Goal: Transaction & Acquisition: Purchase product/service

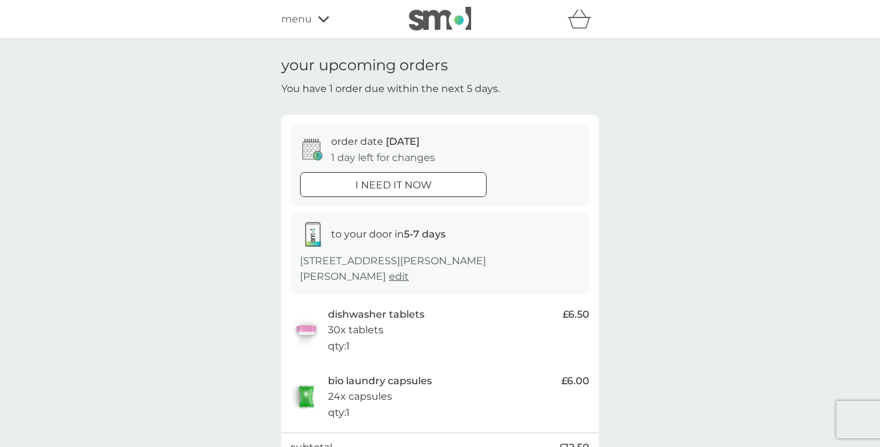
click at [313, 17] on div "menu" at bounding box center [334, 19] width 106 height 16
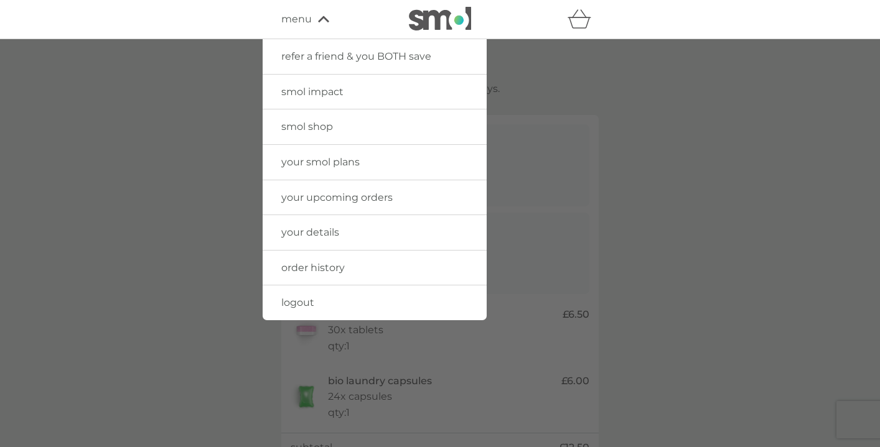
click at [340, 127] on link "smol shop" at bounding box center [375, 127] width 224 height 35
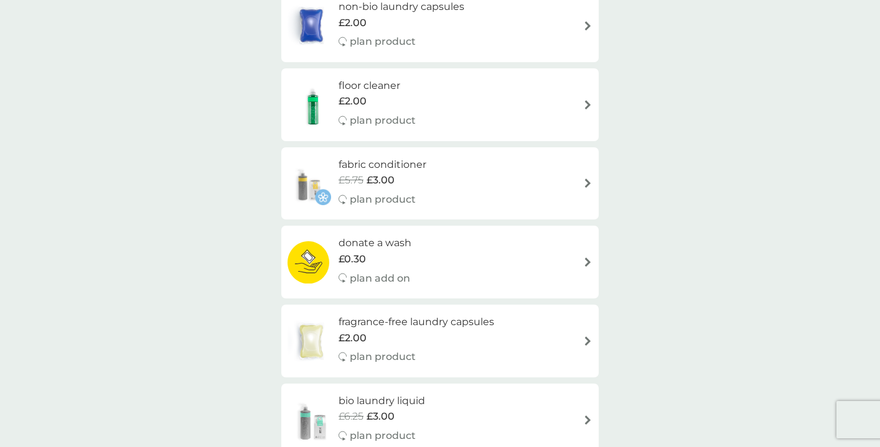
scroll to position [213, 0]
click at [347, 99] on span "£2.00" at bounding box center [352, 103] width 28 height 16
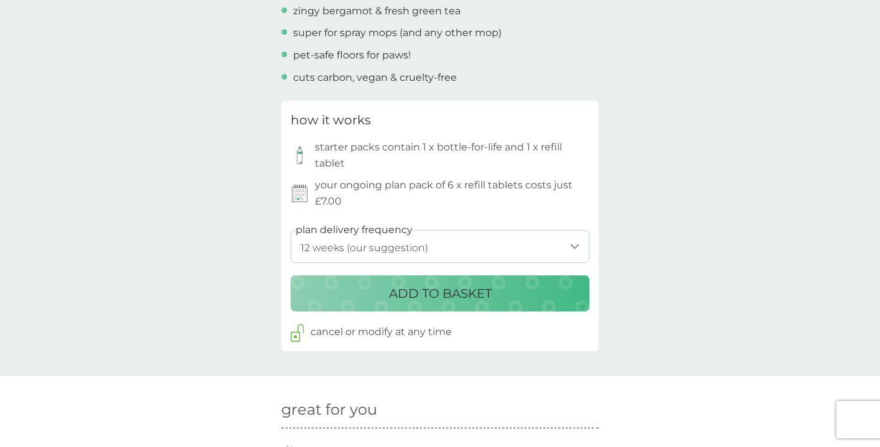
scroll to position [527, 0]
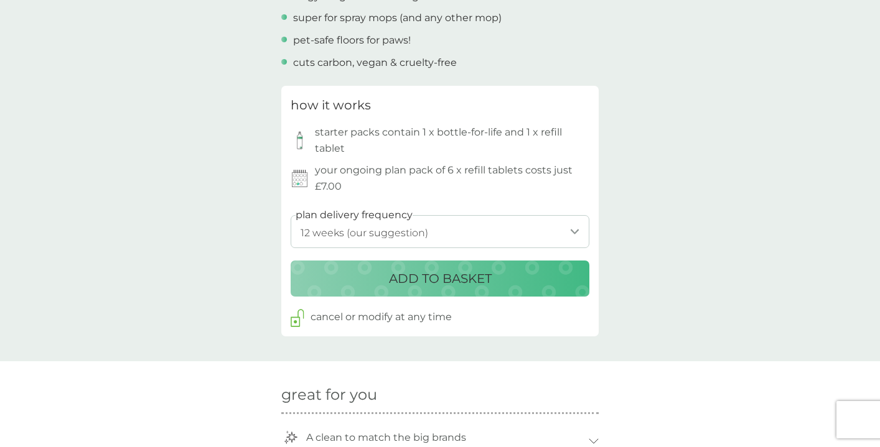
click at [370, 223] on select "1 week 2 weeks 3 weeks 4 weeks 5 weeks 6 weeks 7 weeks 8 weeks 9 weeks 10 weeks…" at bounding box center [440, 231] width 299 height 33
select select "140"
click at [291, 215] on select "1 week 2 weeks 3 weeks 4 weeks 5 weeks 6 weeks 7 weeks 8 weeks 9 weeks 10 weeks…" at bounding box center [440, 231] width 299 height 33
click at [395, 287] on p "ADD TO BASKET" at bounding box center [440, 279] width 103 height 20
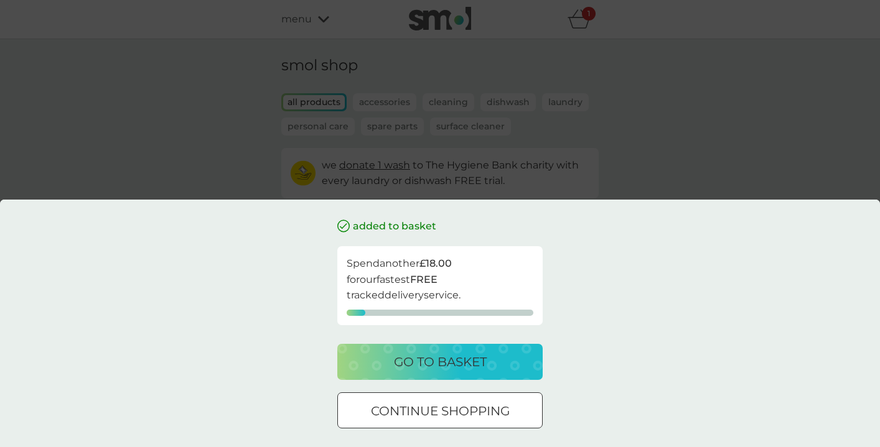
click at [460, 410] on div at bounding box center [440, 411] width 45 height 13
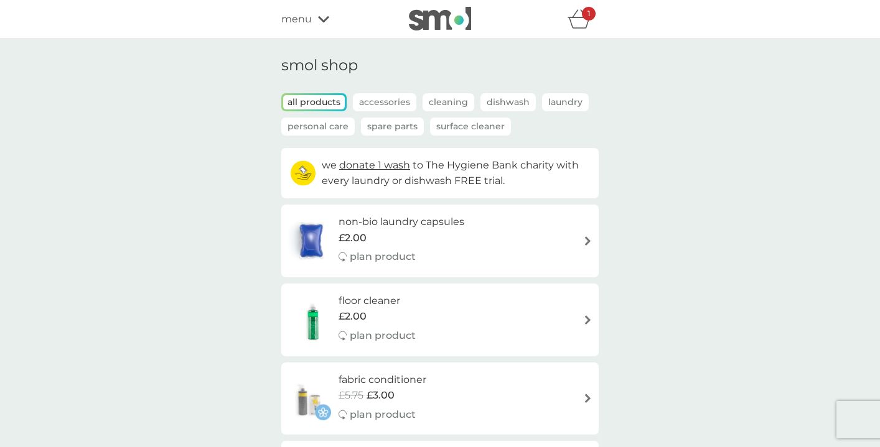
click at [316, 25] on div "menu" at bounding box center [334, 19] width 106 height 16
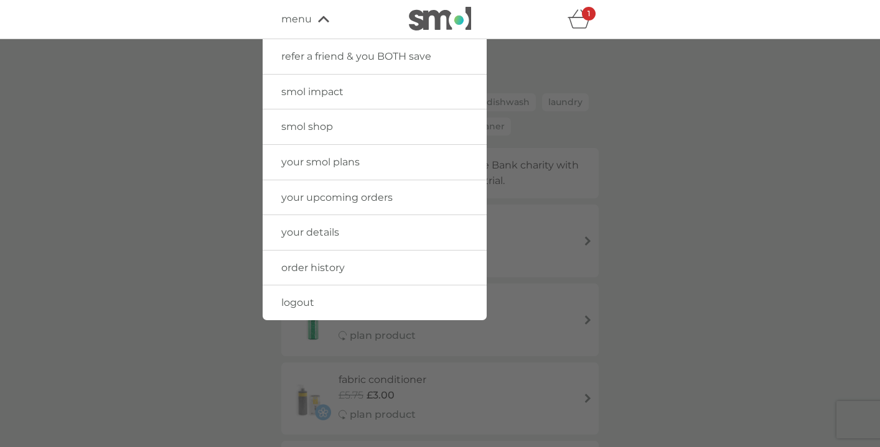
click at [348, 166] on span "your smol plans" at bounding box center [320, 162] width 78 height 12
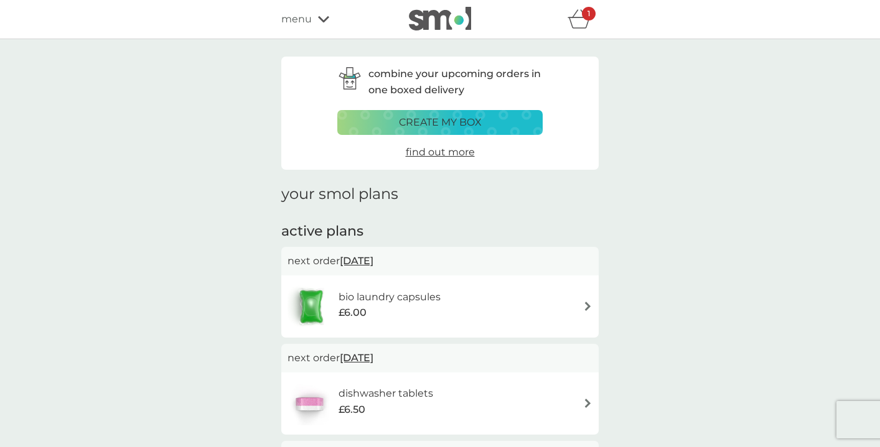
click at [320, 26] on div "menu" at bounding box center [334, 19] width 106 height 16
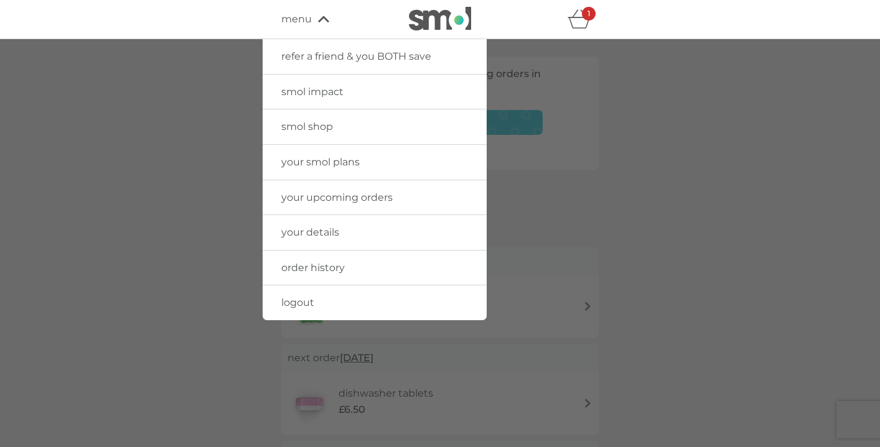
click at [347, 131] on link "smol shop" at bounding box center [375, 127] width 224 height 35
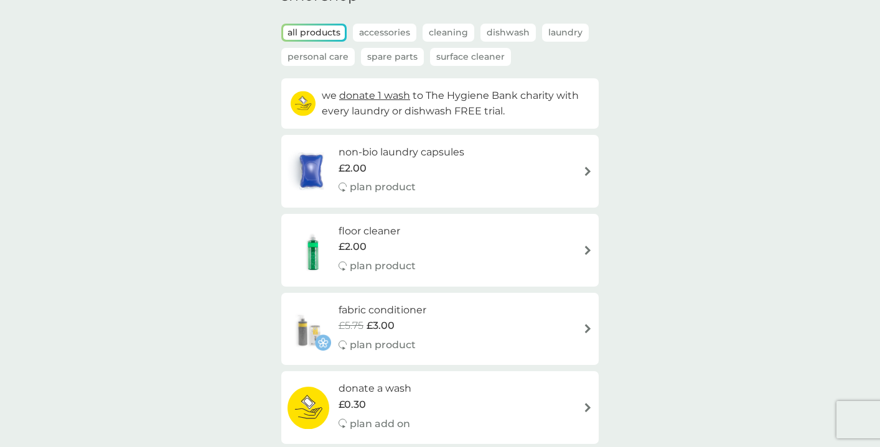
scroll to position [62, 0]
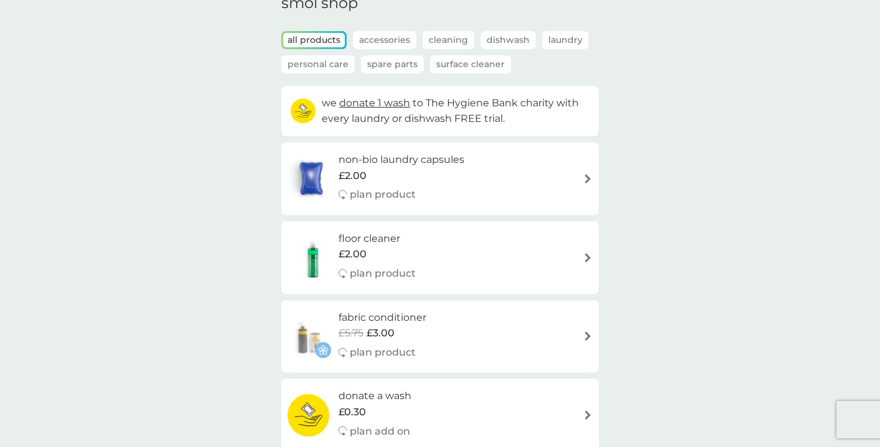
click at [380, 246] on h6 "floor cleaner" at bounding box center [376, 239] width 77 height 16
select select "84"
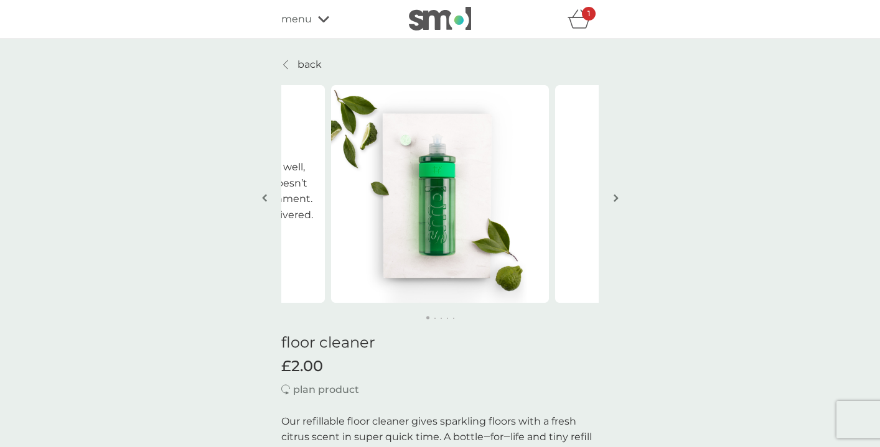
click at [315, 27] on div "menu" at bounding box center [334, 19] width 106 height 16
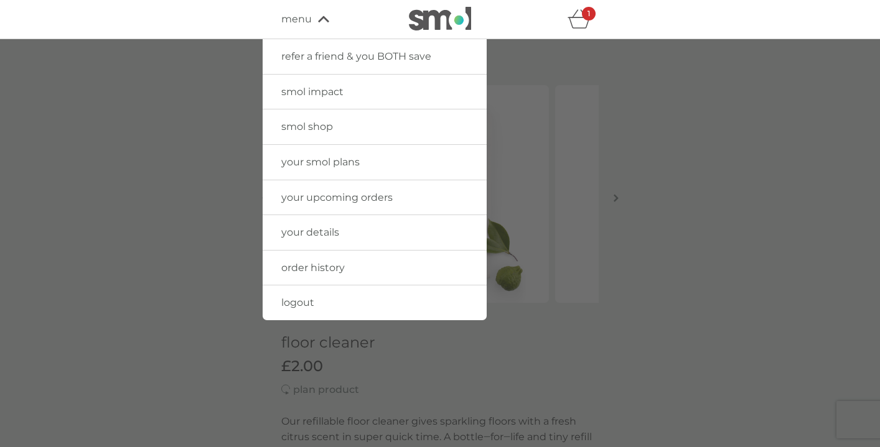
click at [350, 192] on span "your upcoming orders" at bounding box center [336, 198] width 111 height 12
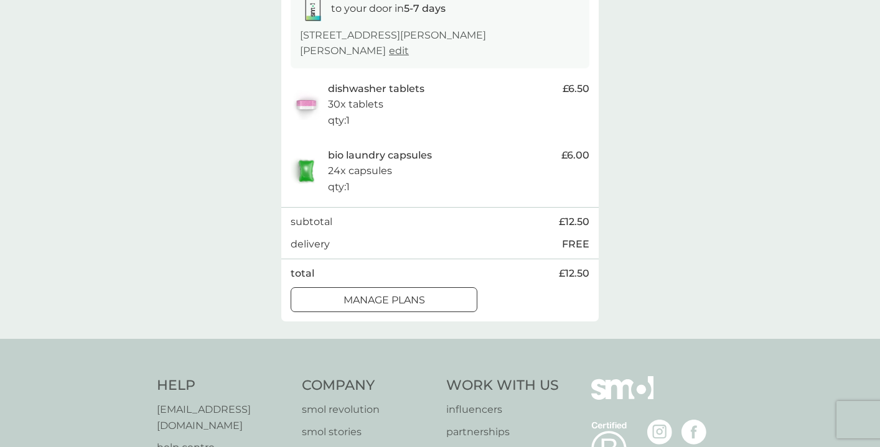
scroll to position [218, 0]
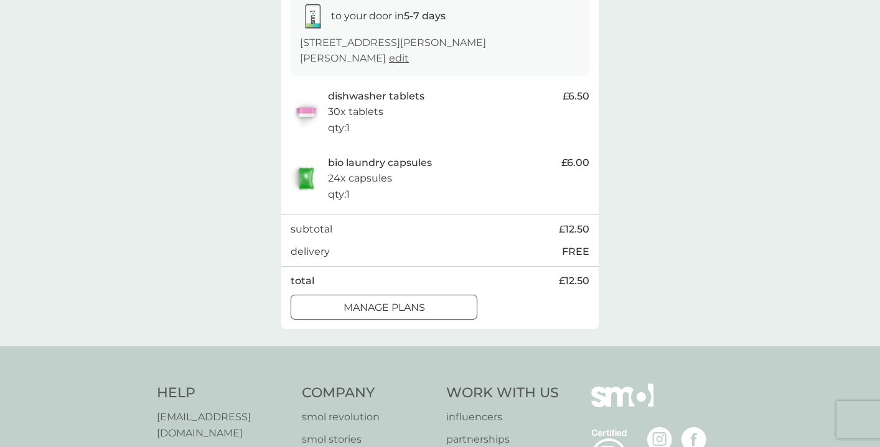
click at [424, 300] on p "manage plans" at bounding box center [384, 308] width 82 height 16
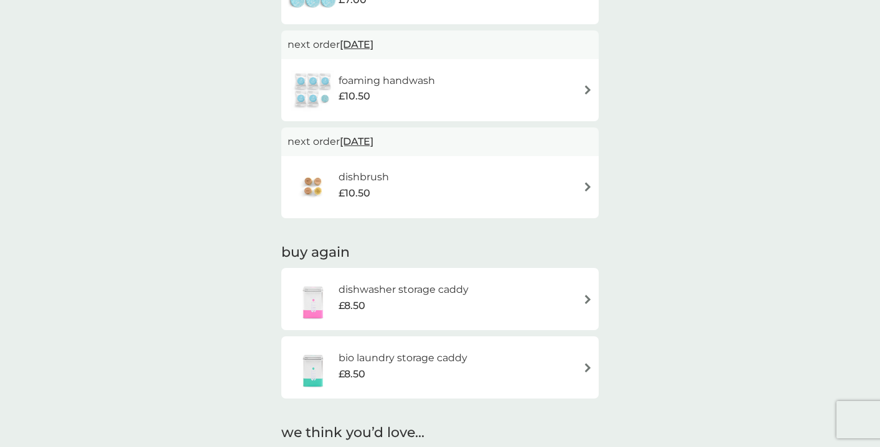
scroll to position [702, 0]
